Goal: Navigation & Orientation: Find specific page/section

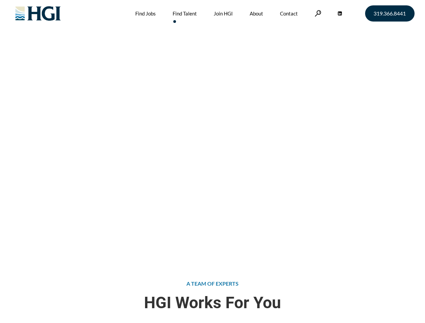
click at [212, 162] on div "Attract the Right Talent Home » Find Talent" at bounding box center [212, 129] width 425 height 258
click at [317, 13] on link at bounding box center [318, 13] width 7 height 6
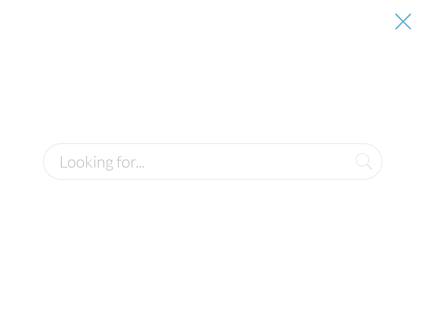
click at [212, 162] on div at bounding box center [213, 161] width 424 height 323
